Goal: Task Accomplishment & Management: Complete application form

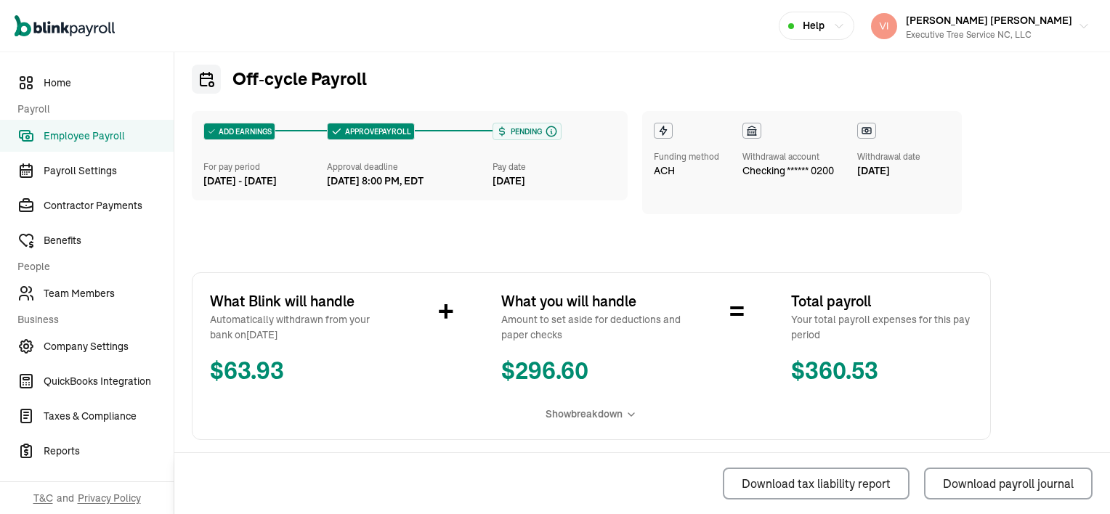
scroll to position [73, 0]
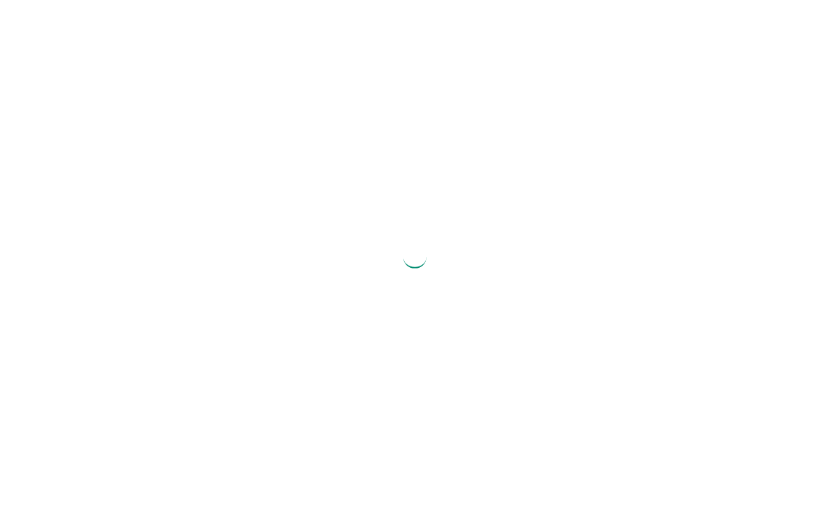
click at [829, 17] on div at bounding box center [415, 257] width 830 height 514
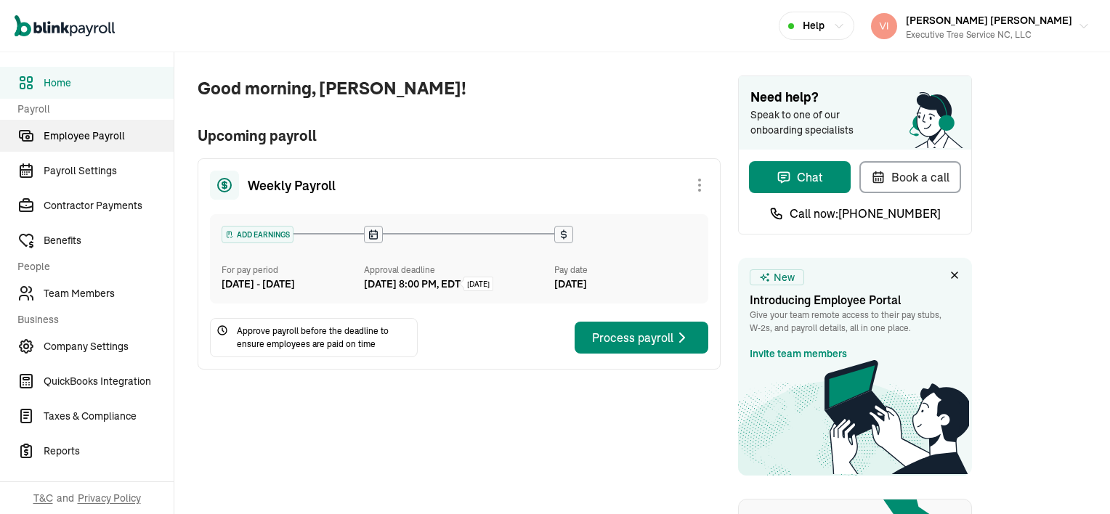
click at [98, 141] on span "Employee Payroll" at bounding box center [109, 136] width 130 height 15
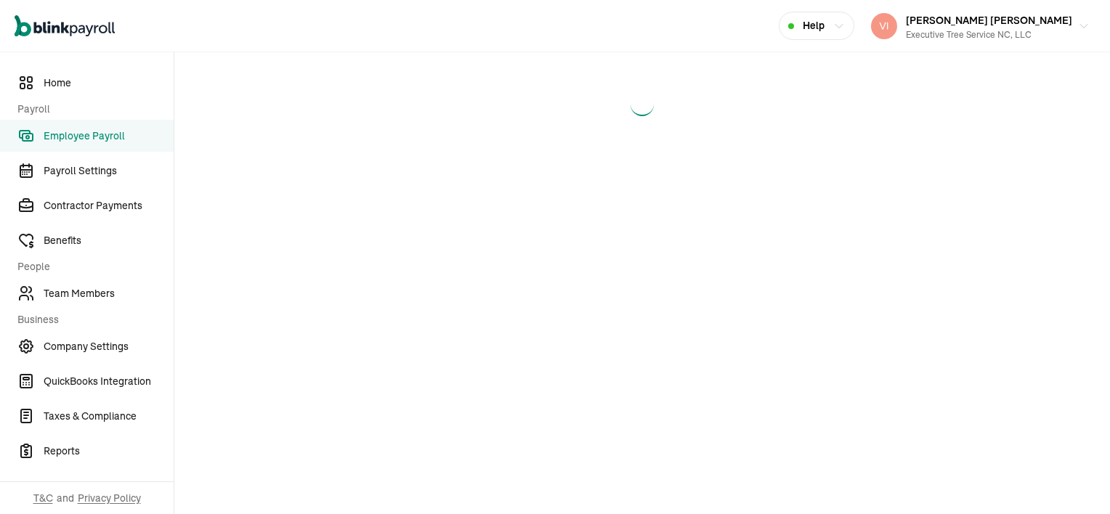
select select "direct_deposit"
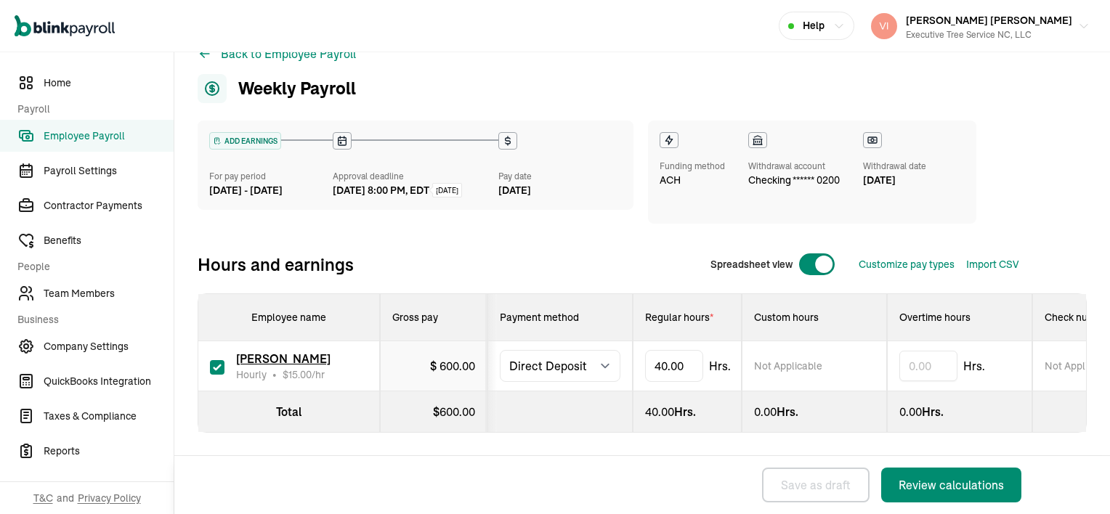
click at [68, 140] on span "Employee Payroll" at bounding box center [109, 136] width 130 height 15
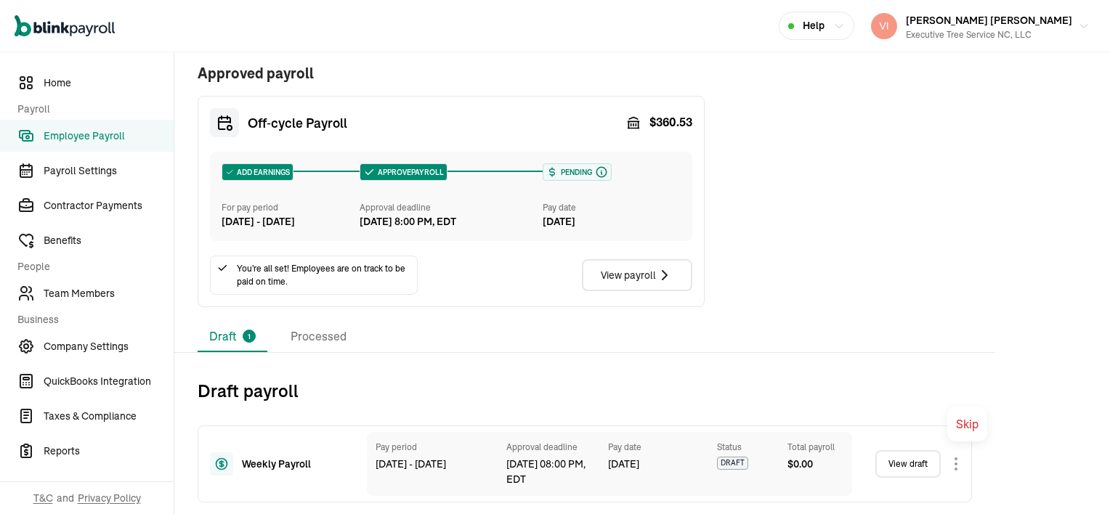
click at [829, 464] on body "Open main menu Help [PERSON_NAME] [PERSON_NAME] Executive Tree Service NC, LLC …" at bounding box center [555, 257] width 1110 height 514
click at [829, 464] on link "View draft" at bounding box center [907, 464] width 65 height 28
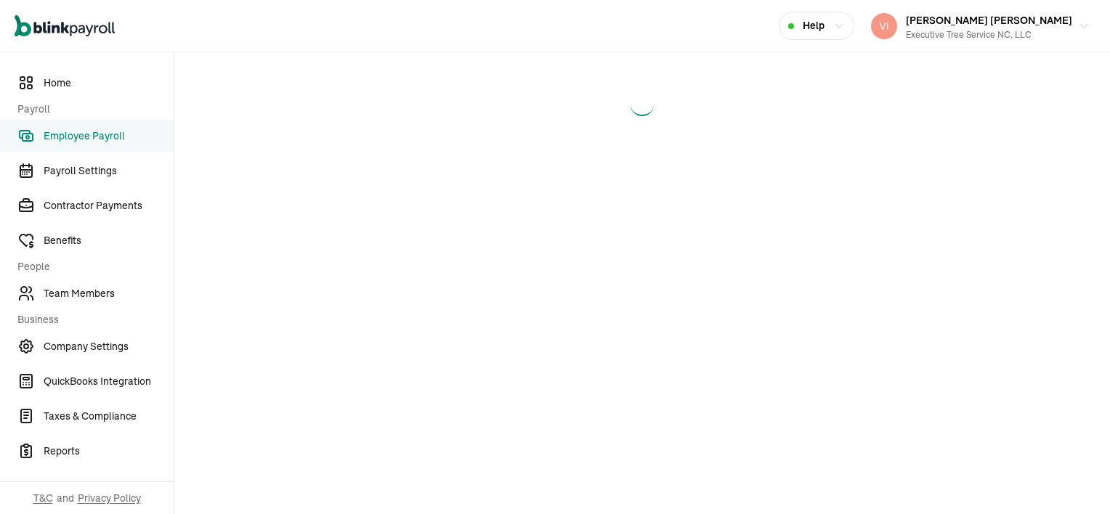
select select "direct_deposit"
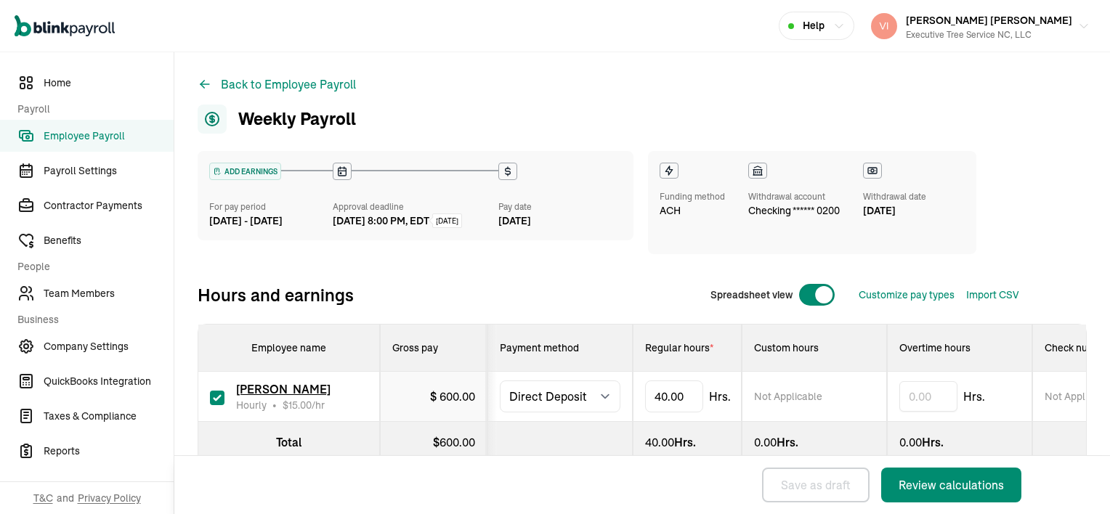
click at [215, 401] on input "checkbox" at bounding box center [217, 398] width 15 height 15
checkbox input "true"
type input "0.00"
click at [215, 398] on input "checkbox" at bounding box center [217, 398] width 15 height 15
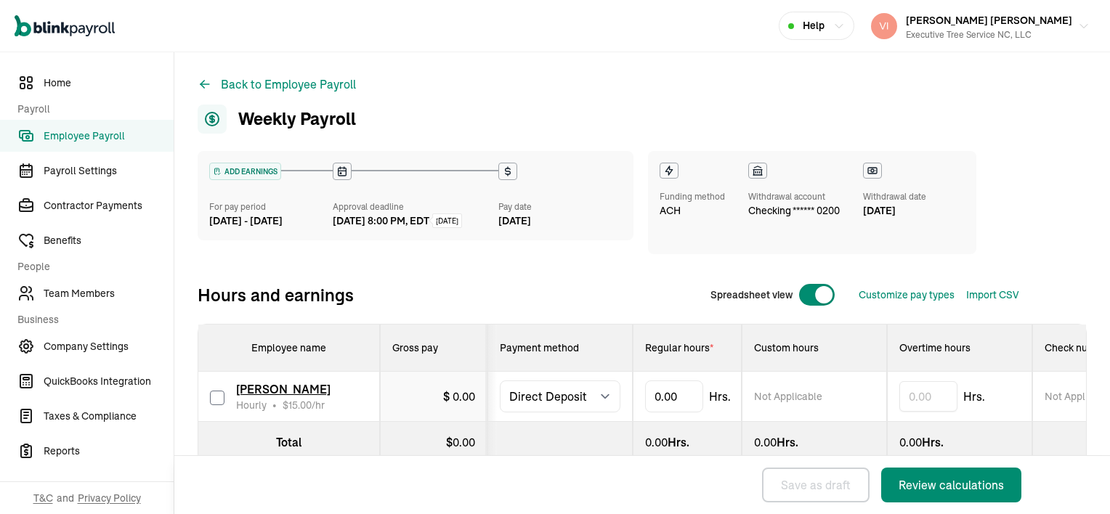
click at [215, 398] on input "checkbox" at bounding box center [217, 398] width 15 height 15
checkbox input "false"
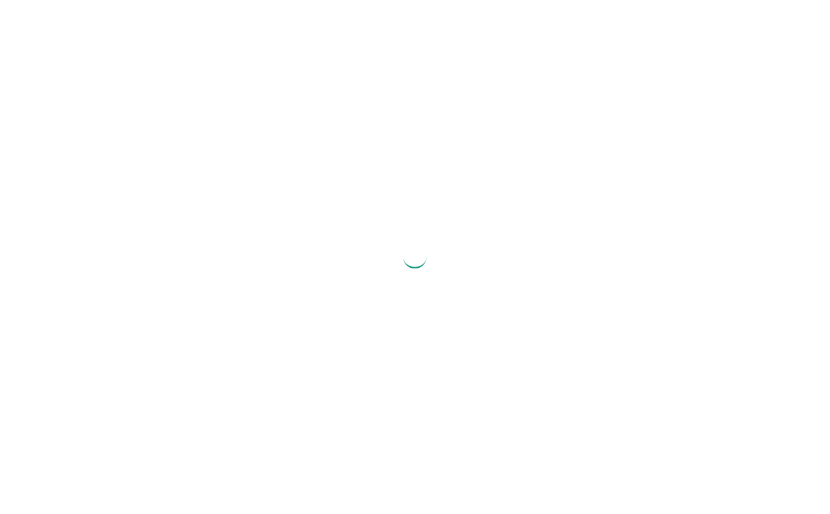
click at [829, 17] on div at bounding box center [415, 257] width 830 height 514
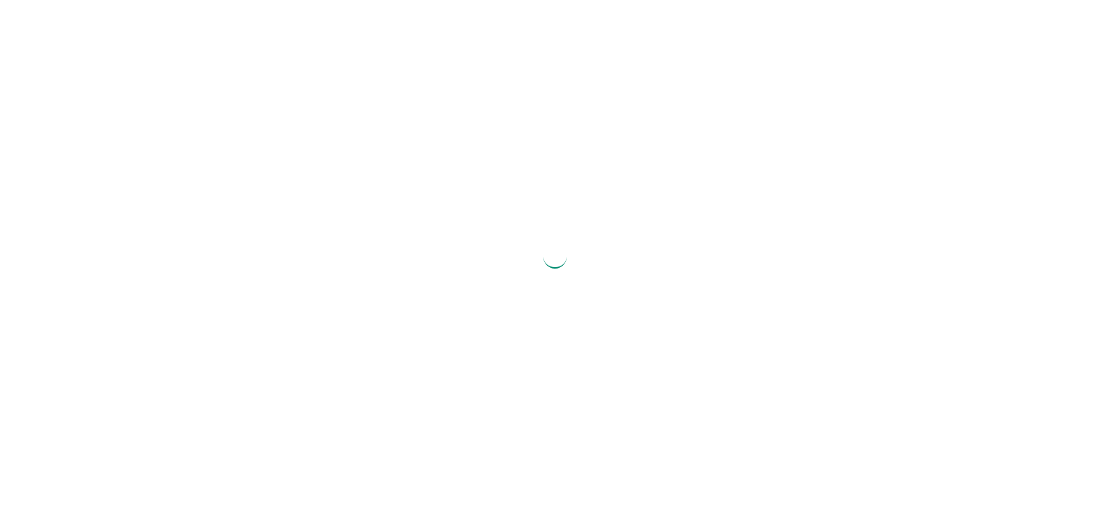
click at [829, 17] on div at bounding box center [555, 257] width 1110 height 514
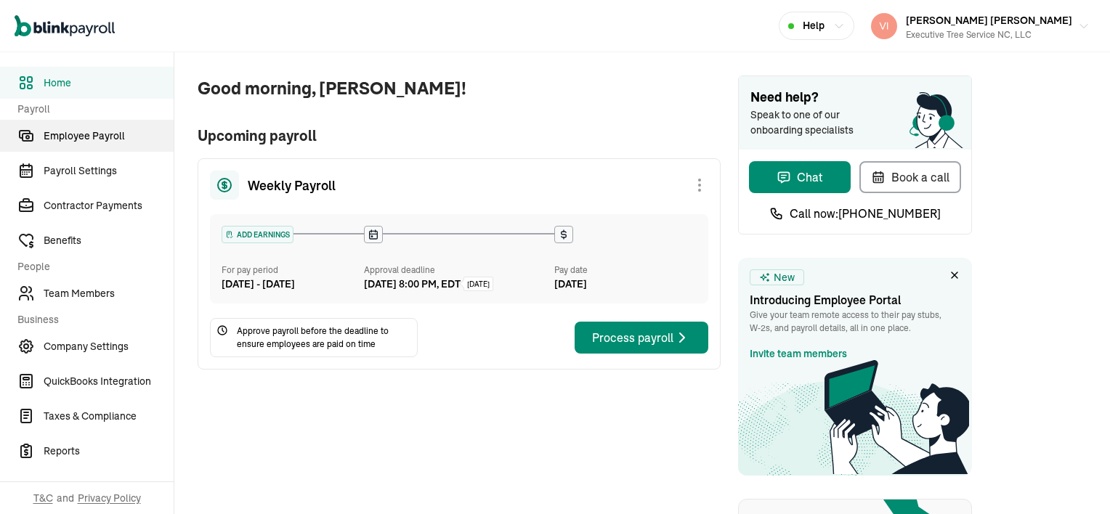
click at [98, 141] on span "Employee Payroll" at bounding box center [109, 136] width 130 height 15
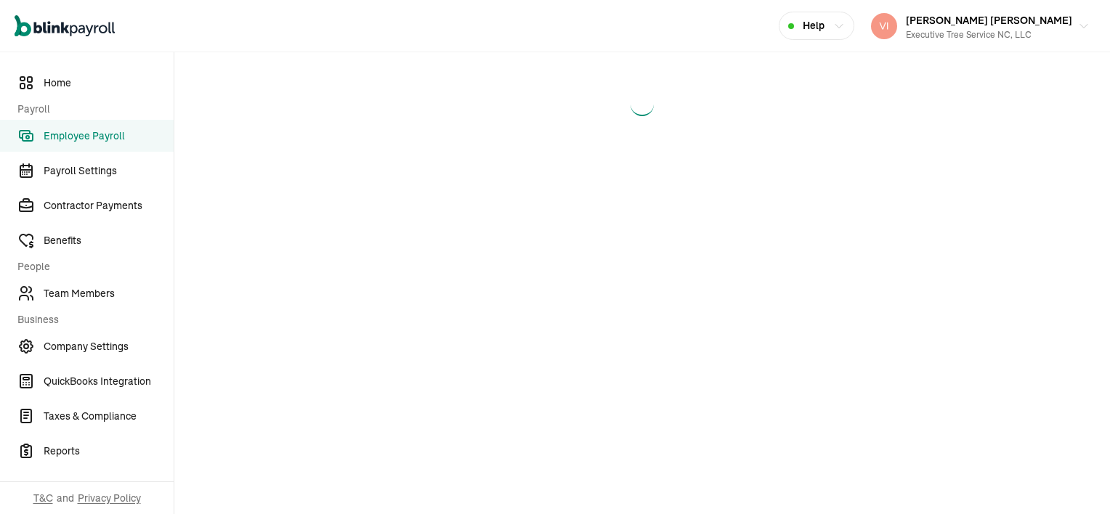
select select "direct_deposit"
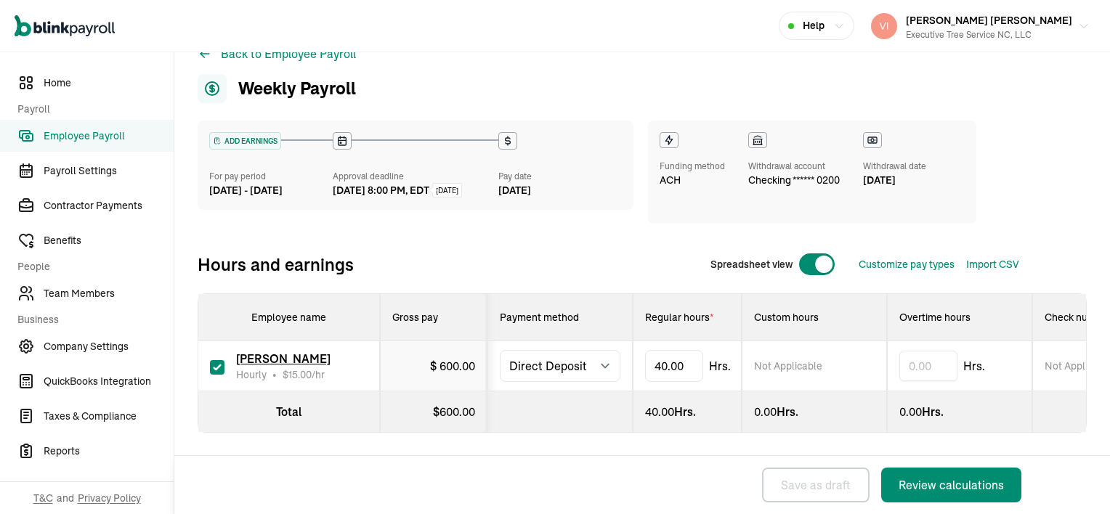
click at [68, 140] on span "Employee Payroll" at bounding box center [109, 136] width 130 height 15
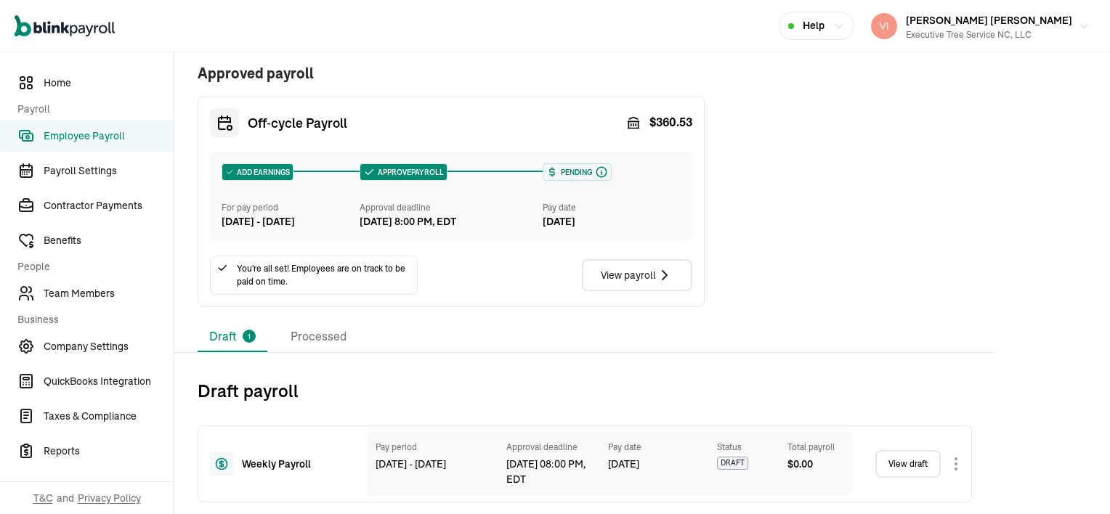
click at [829, 464] on body "Open main menu Help [PERSON_NAME] [PERSON_NAME] Executive Tree Service NC, LLC …" at bounding box center [555, 257] width 1110 height 514
click at [829, 464] on link "View draft" at bounding box center [907, 464] width 65 height 28
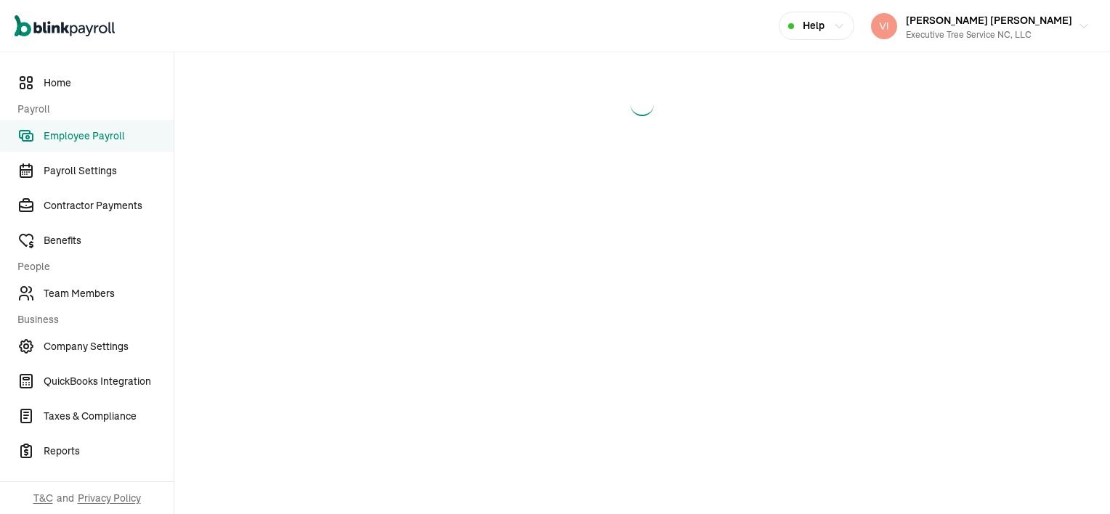
select select "direct_deposit"
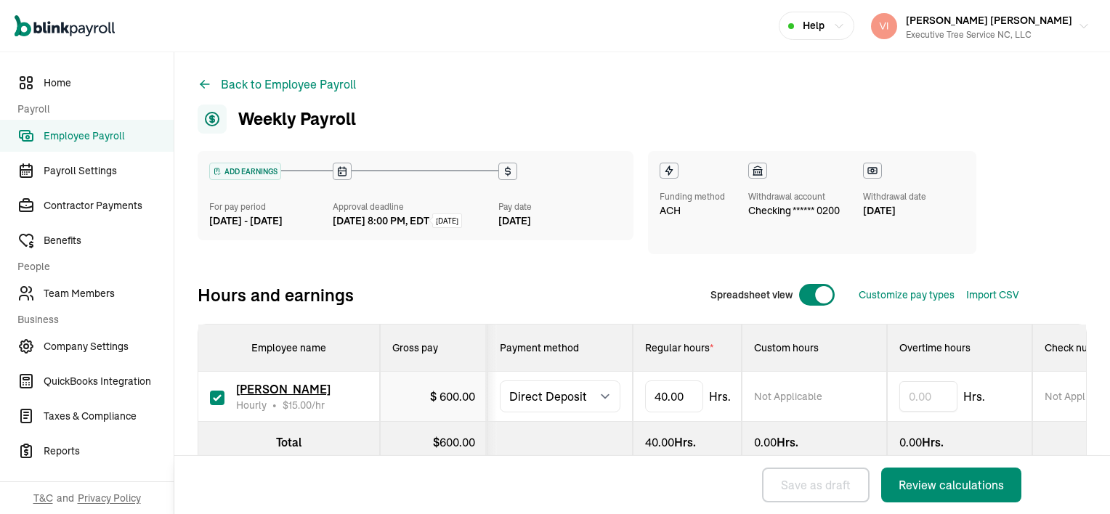
click at [215, 401] on input "checkbox" at bounding box center [217, 398] width 15 height 15
checkbox input "true"
type input "0.00"
click at [215, 398] on input "checkbox" at bounding box center [217, 398] width 15 height 15
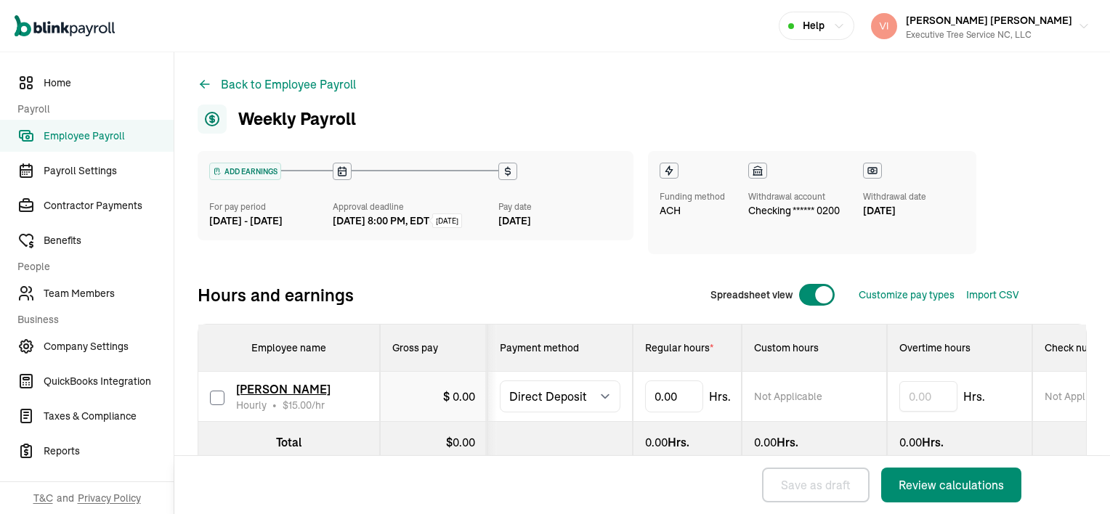
click at [215, 398] on input "checkbox" at bounding box center [217, 398] width 15 height 15
checkbox input "false"
